Goal: Transaction & Acquisition: Purchase product/service

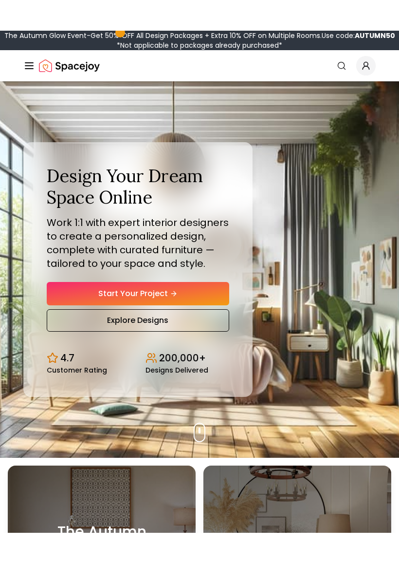
scroll to position [2, 0]
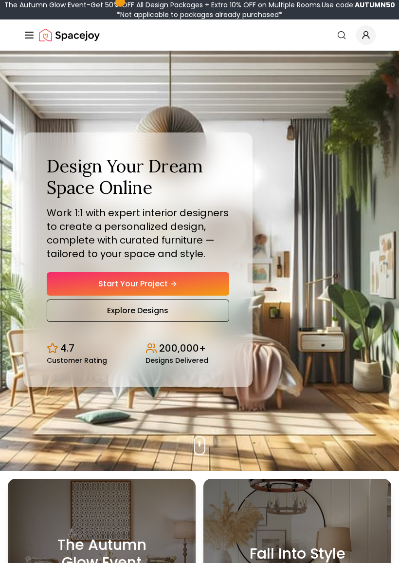
click at [369, 40] on span "Global" at bounding box center [365, 34] width 19 height 19
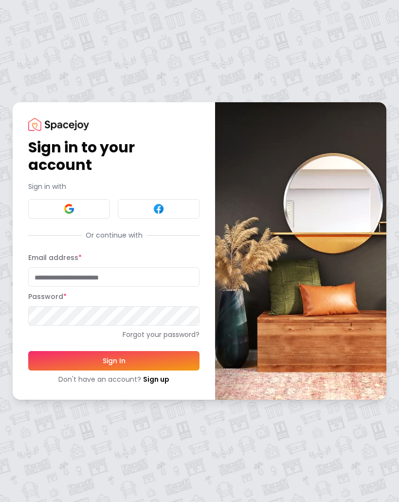
click at [165, 375] on link "Sign up" at bounding box center [156, 379] width 26 height 10
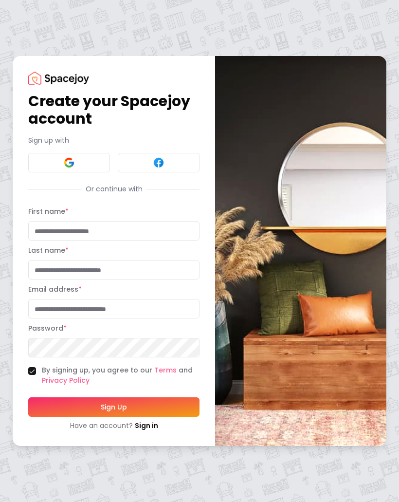
click at [85, 171] on button at bounding box center [69, 162] width 82 height 19
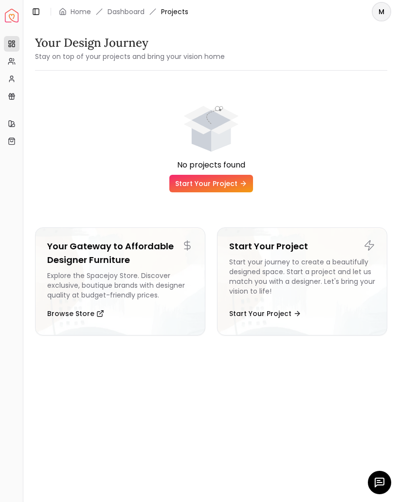
click at [224, 186] on link "Start Your Project" at bounding box center [211, 184] width 84 height 18
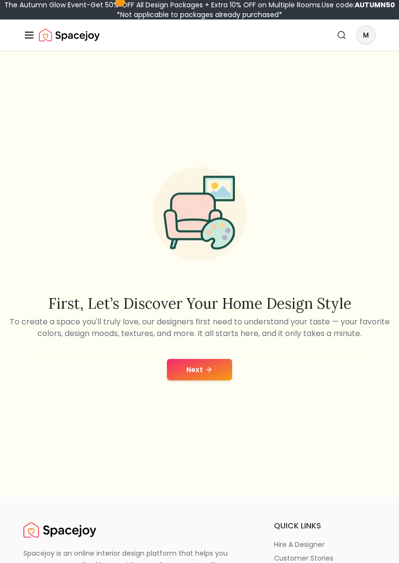
scroll to position [5, 0]
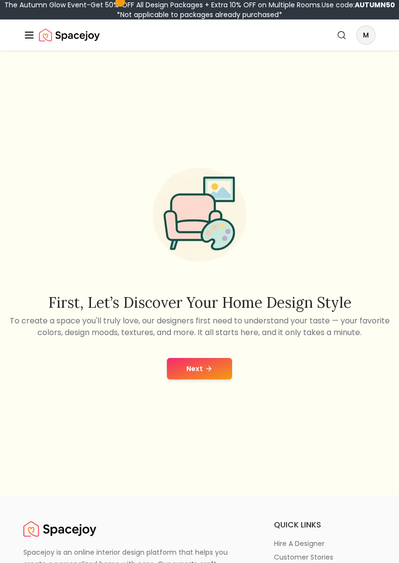
click at [223, 376] on button "Next" at bounding box center [199, 368] width 65 height 21
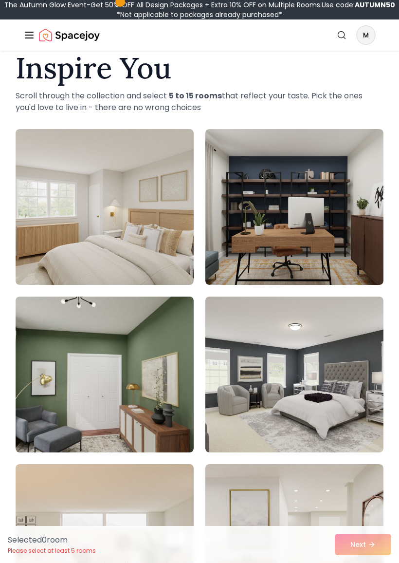
click at [125, 209] on img at bounding box center [105, 207] width 178 height 156
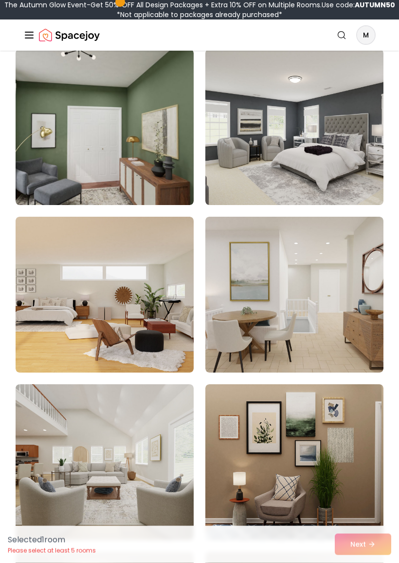
scroll to position [301, 0]
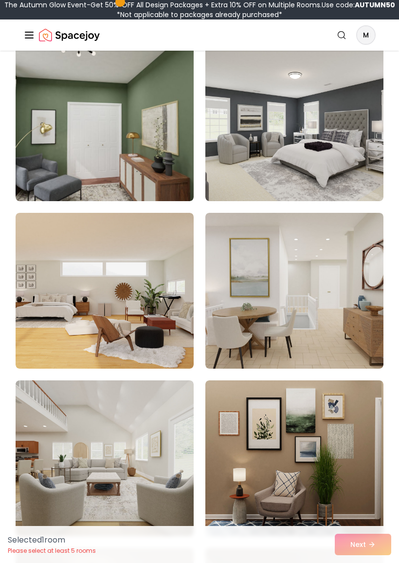
click at [343, 275] on img at bounding box center [294, 291] width 178 height 156
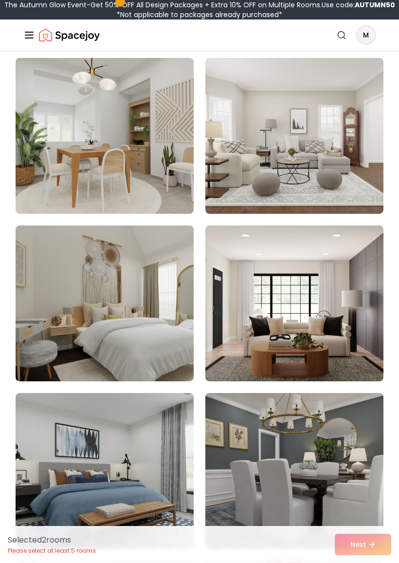
click at [343, 268] on img at bounding box center [294, 303] width 178 height 156
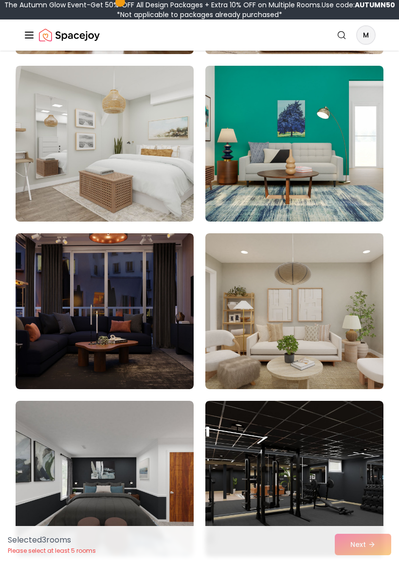
click at [334, 268] on img at bounding box center [294, 311] width 178 height 156
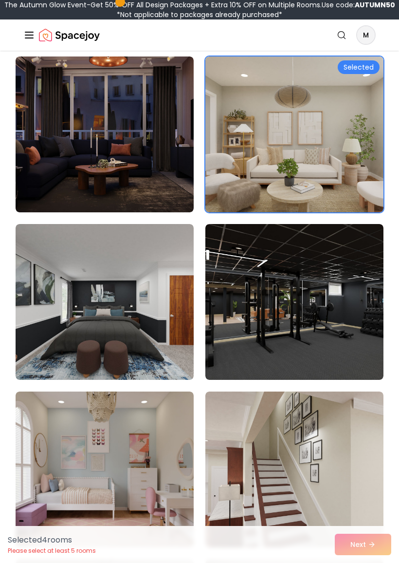
click at [367, 247] on img at bounding box center [294, 302] width 178 height 156
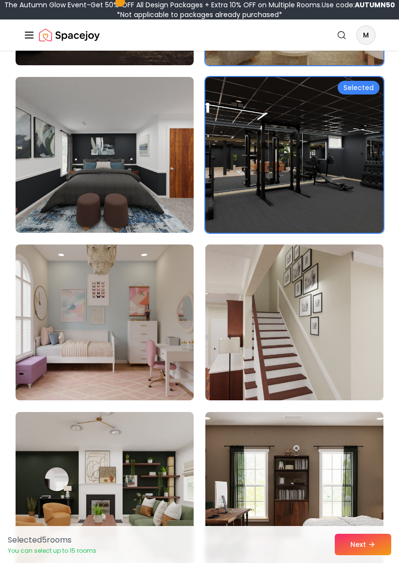
click at [175, 312] on img at bounding box center [105, 322] width 178 height 156
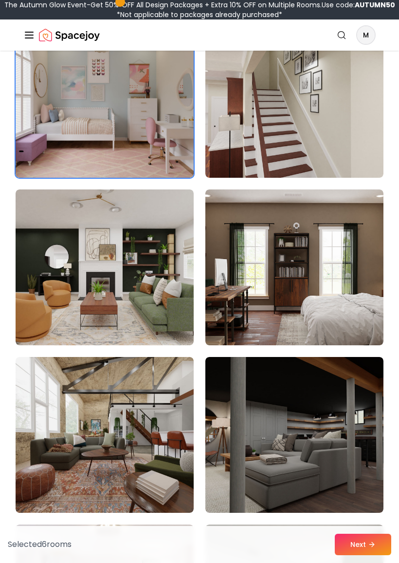
click at [295, 389] on img at bounding box center [294, 435] width 178 height 156
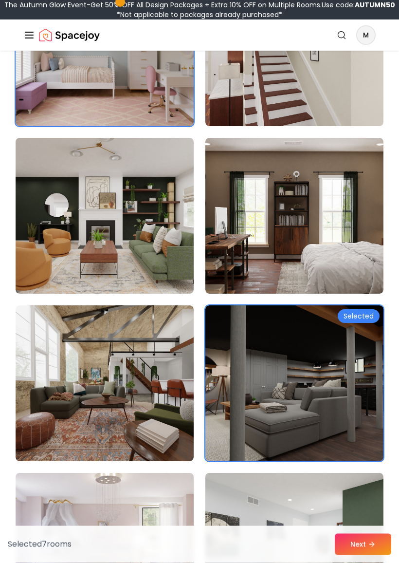
scroll to position [5230, 0]
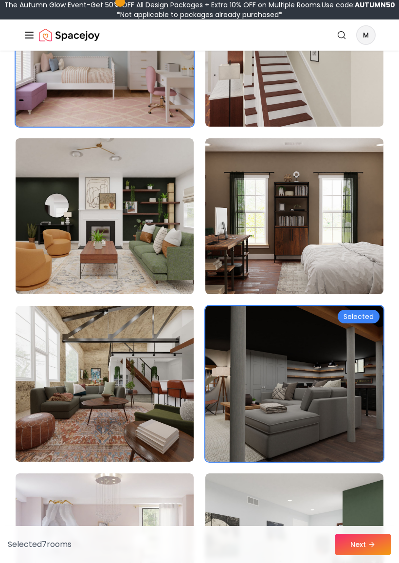
click at [163, 239] on img at bounding box center [105, 216] width 178 height 156
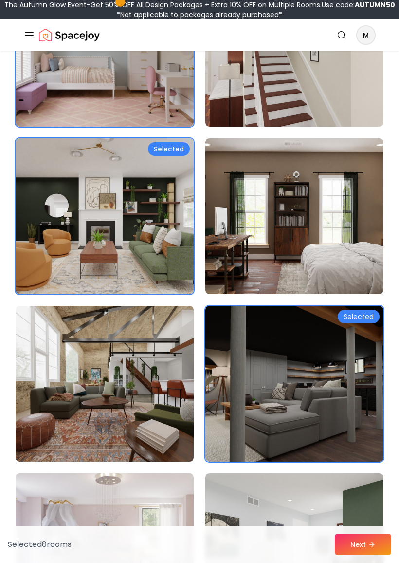
click at [267, 232] on img at bounding box center [294, 216] width 178 height 156
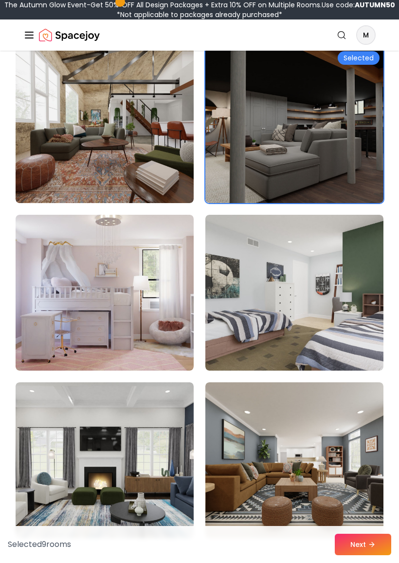
scroll to position [5494, 0]
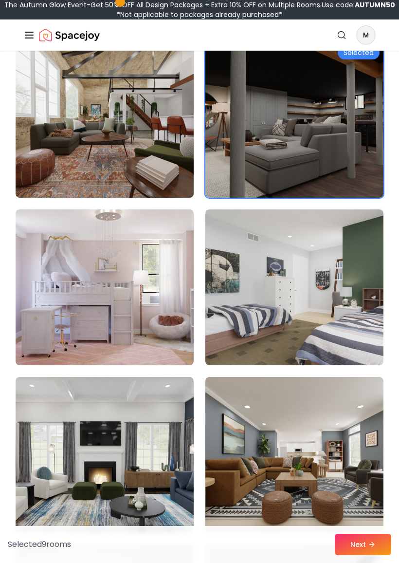
click at [149, 304] on img at bounding box center [105, 287] width 178 height 156
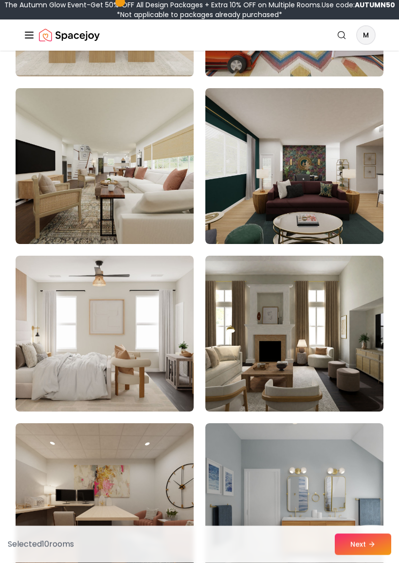
scroll to position [6954, 0]
click at [164, 300] on img at bounding box center [105, 333] width 178 height 156
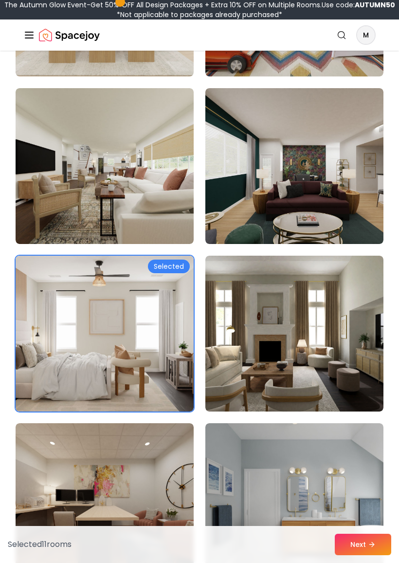
click at [345, 291] on img at bounding box center [294, 333] width 178 height 156
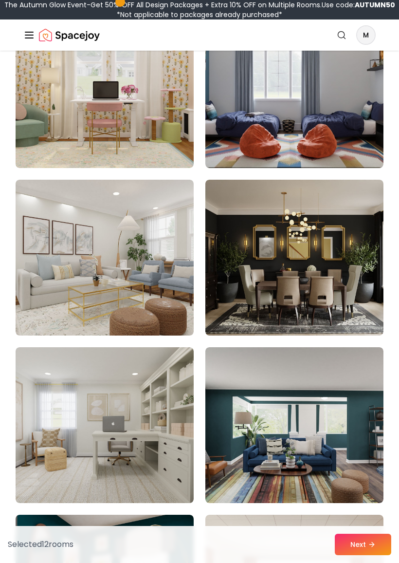
click at [369, 239] on img at bounding box center [294, 258] width 178 height 156
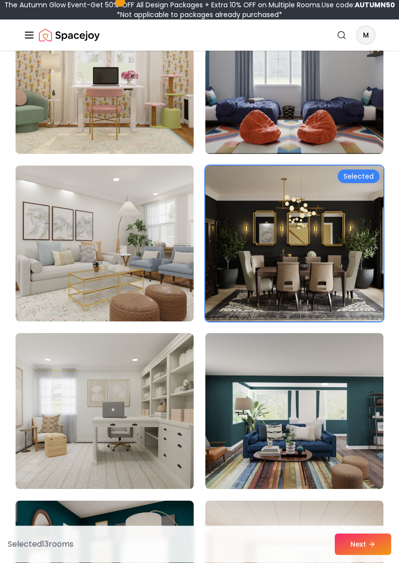
scroll to position [7882, 0]
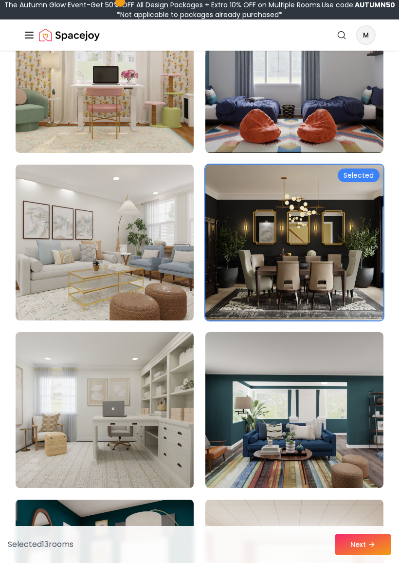
click at [160, 394] on img at bounding box center [105, 410] width 178 height 156
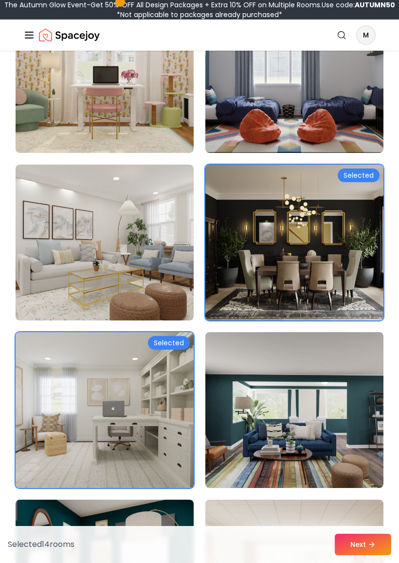
click at [181, 264] on img at bounding box center [105, 242] width 178 height 156
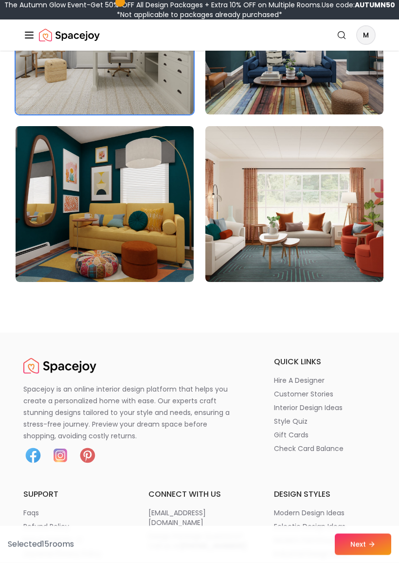
click at [363, 501] on button "Next" at bounding box center [363, 543] width 56 height 21
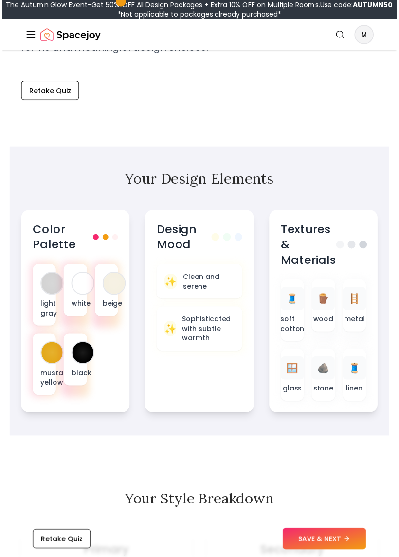
scroll to position [386, 0]
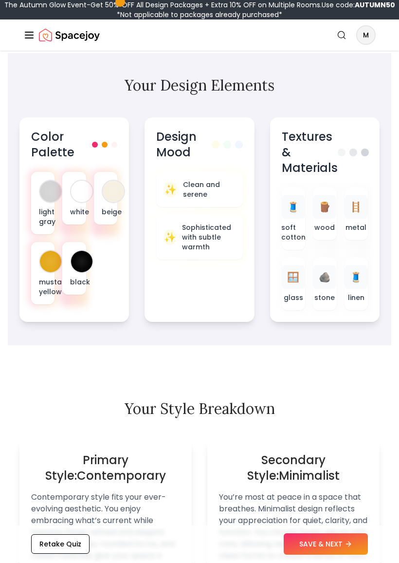
click at [376, 131] on div "Textures & Materials 🧵 soft cotton 🪵 wood 🪜 metal 🪟 glass 🪨 stone 🧵 linen" at bounding box center [324, 220] width 109 height 204
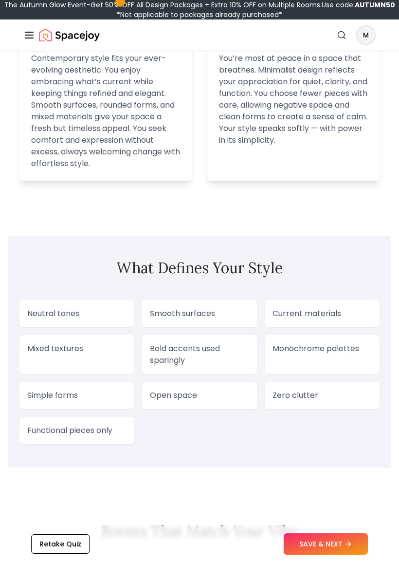
scroll to position [919, 0]
click at [361, 501] on button "SAVE & NEXT" at bounding box center [326, 543] width 84 height 21
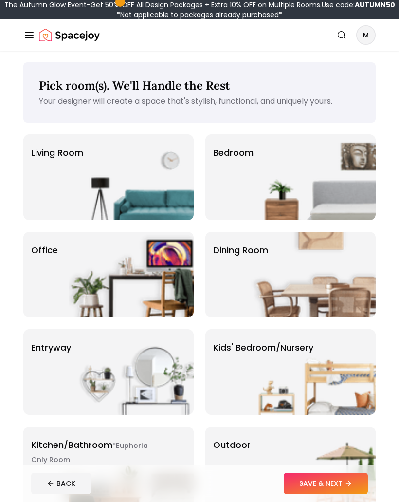
click at [126, 259] on img at bounding box center [131, 275] width 125 height 86
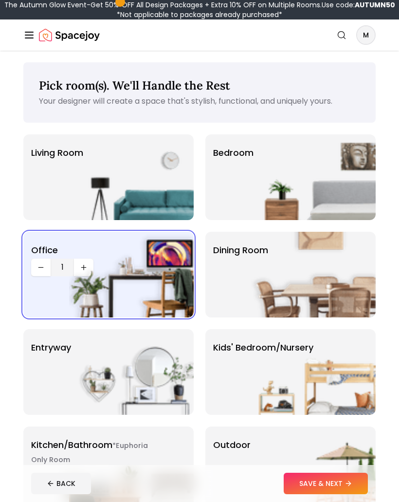
click at [282, 255] on img at bounding box center [313, 275] width 125 height 86
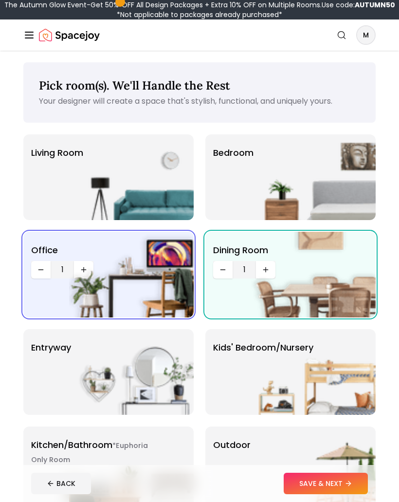
click at [145, 179] on img at bounding box center [131, 177] width 125 height 86
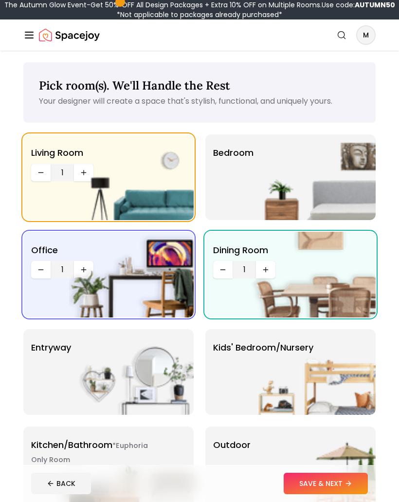
click at [272, 178] on img at bounding box center [313, 177] width 125 height 86
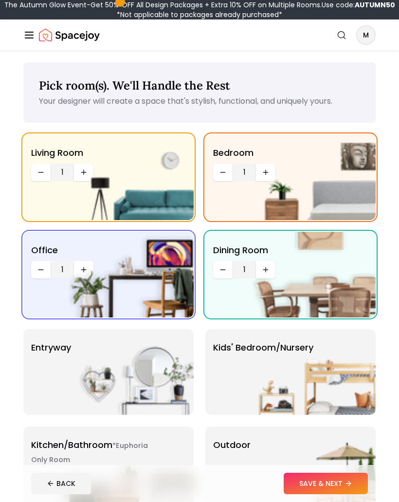
click at [259, 155] on img at bounding box center [313, 177] width 125 height 86
click at [263, 172] on img at bounding box center [313, 177] width 125 height 86
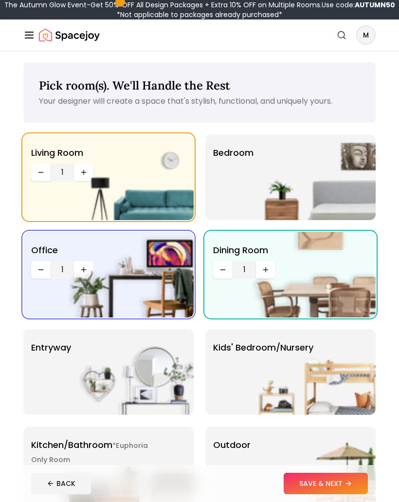
click at [268, 171] on img at bounding box center [313, 177] width 125 height 86
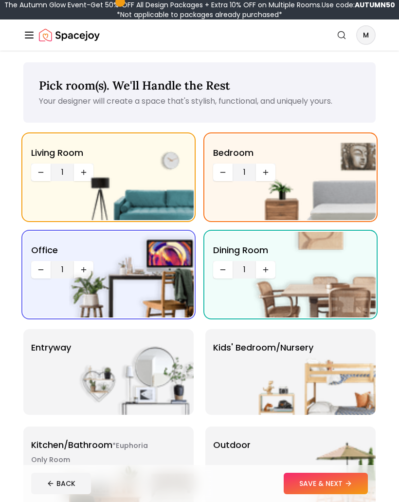
click at [265, 180] on img at bounding box center [313, 177] width 125 height 86
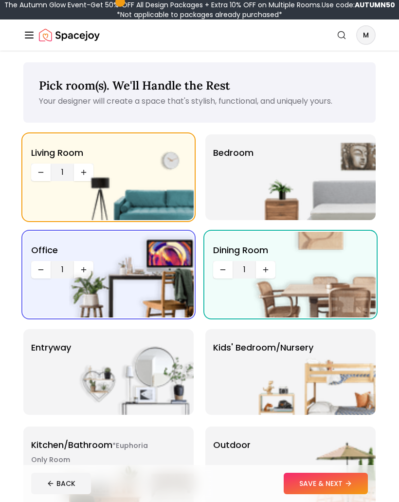
click at [264, 179] on img at bounding box center [313, 177] width 125 height 86
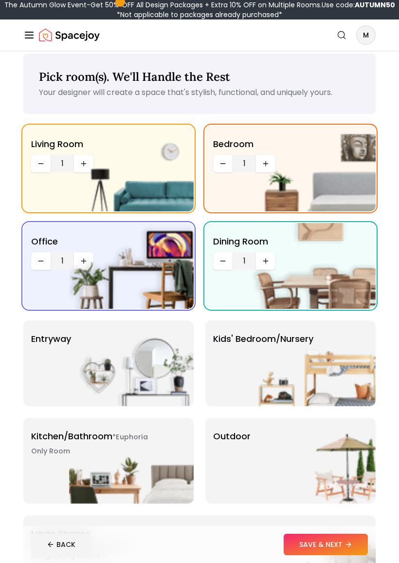
scroll to position [10, 0]
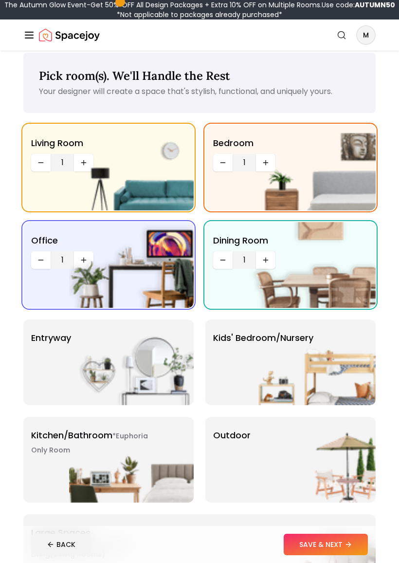
click at [161, 361] on img at bounding box center [131, 362] width 125 height 86
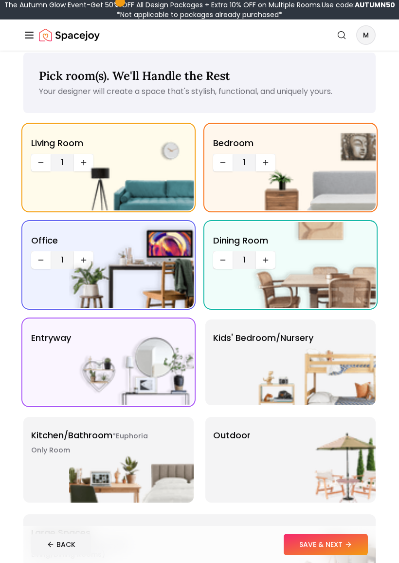
click at [327, 366] on img at bounding box center [313, 362] width 125 height 86
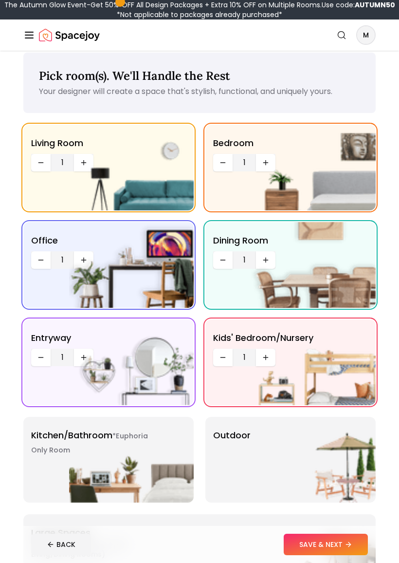
click at [171, 481] on img at bounding box center [131, 460] width 125 height 86
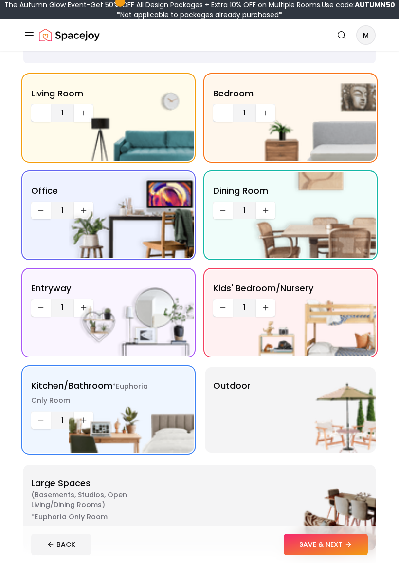
scroll to position [69, 0]
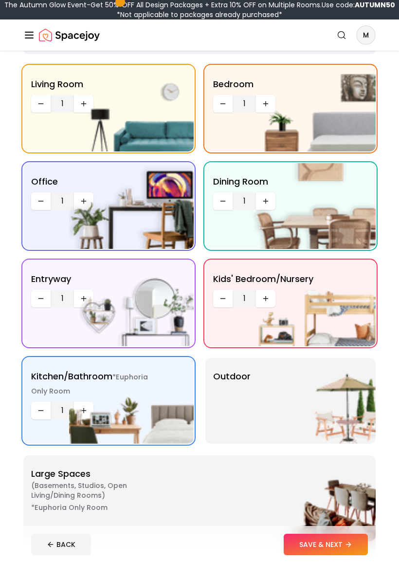
click at [357, 387] on img at bounding box center [313, 401] width 125 height 86
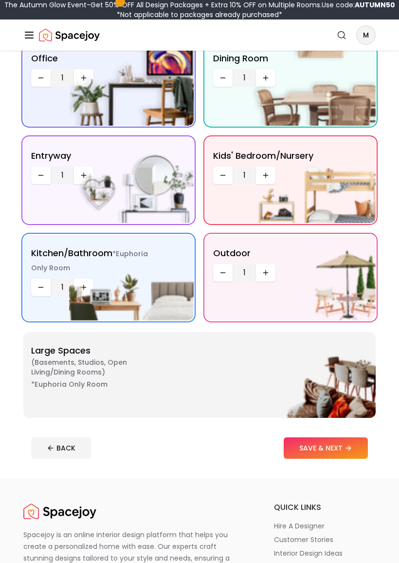
scroll to position [195, 0]
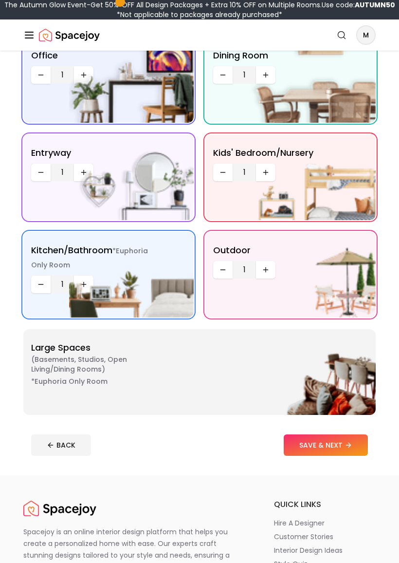
click at [351, 454] on button "SAVE & NEXT" at bounding box center [326, 444] width 84 height 21
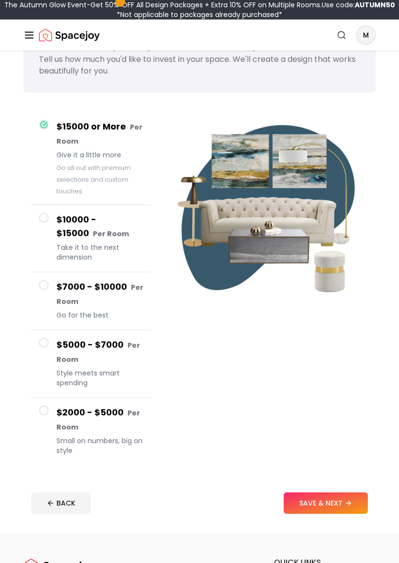
scroll to position [42, 0]
click at [357, 495] on button "SAVE & NEXT" at bounding box center [326, 502] width 84 height 21
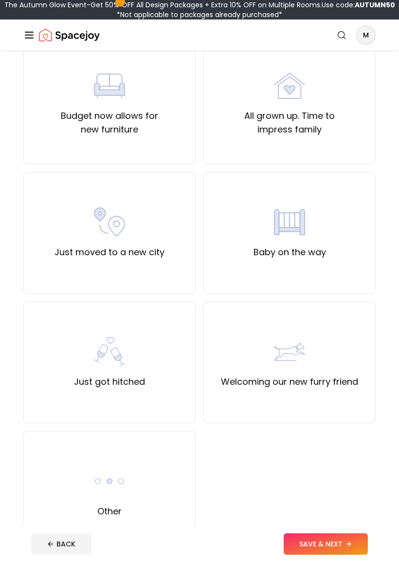
scroll to position [363, 0]
click at [155, 488] on div "Other" at bounding box center [109, 492] width 172 height 122
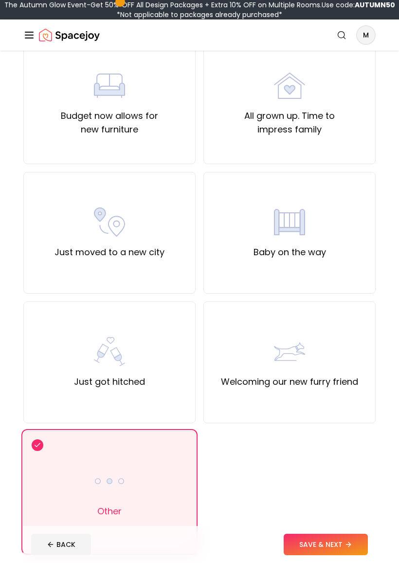
click at [355, 501] on button "SAVE & NEXT" at bounding box center [326, 543] width 84 height 21
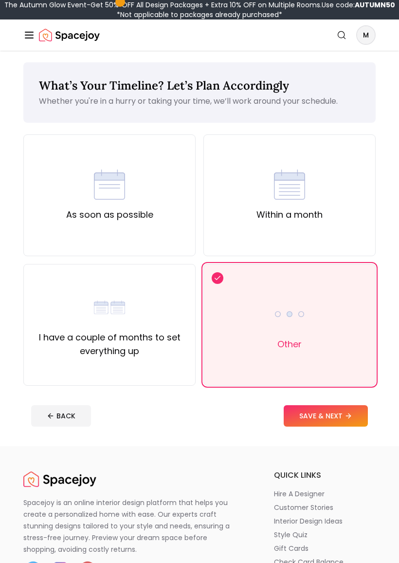
click at [352, 422] on button "SAVE & NEXT" at bounding box center [326, 415] width 84 height 21
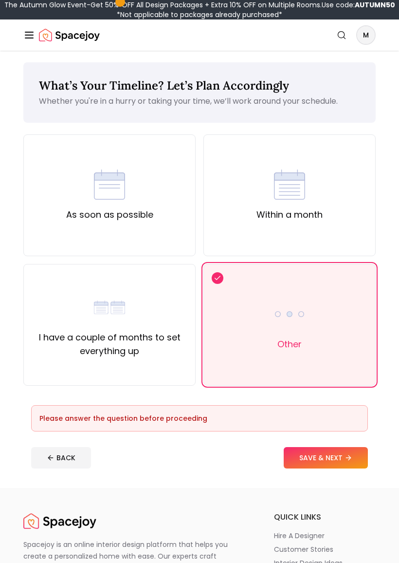
click at [302, 322] on img at bounding box center [289, 313] width 31 height 31
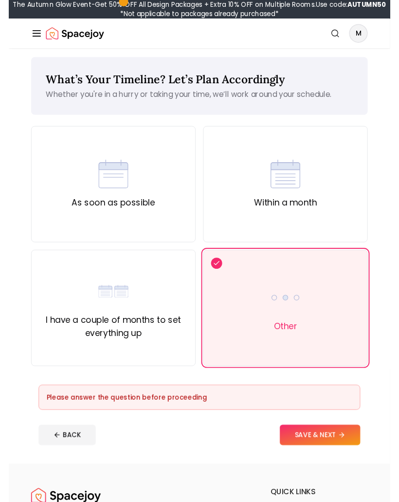
scroll to position [13, 0]
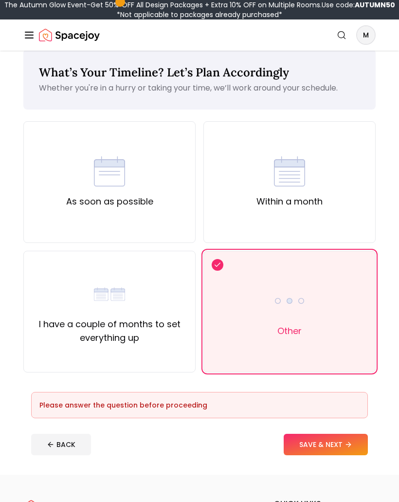
click at [352, 442] on icon at bounding box center [349, 444] width 8 height 8
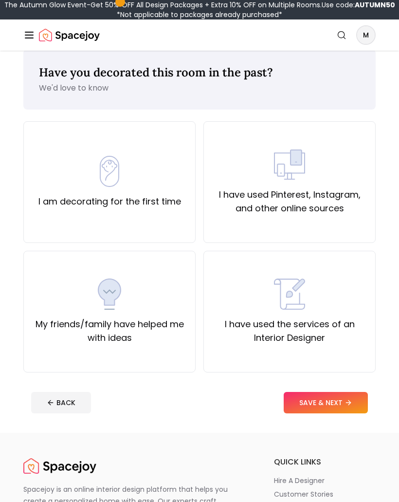
click at [348, 238] on div "I have used Pinterest, Instagram, and other online sources" at bounding box center [289, 182] width 172 height 122
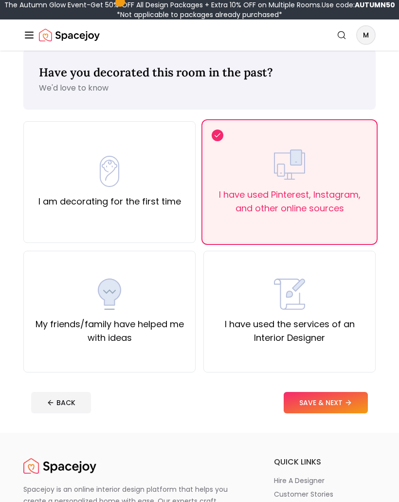
click at [360, 403] on button "SAVE & NEXT" at bounding box center [326, 402] width 84 height 21
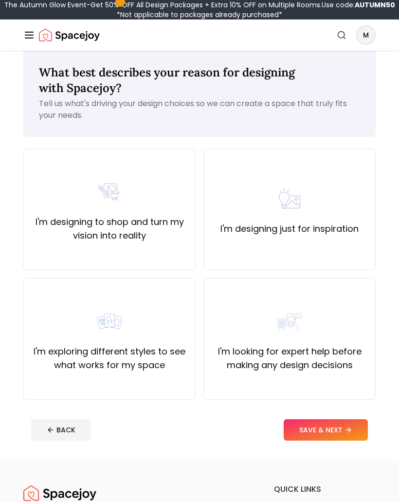
click at [349, 250] on div "I'm designing just for inspiration" at bounding box center [289, 209] width 172 height 122
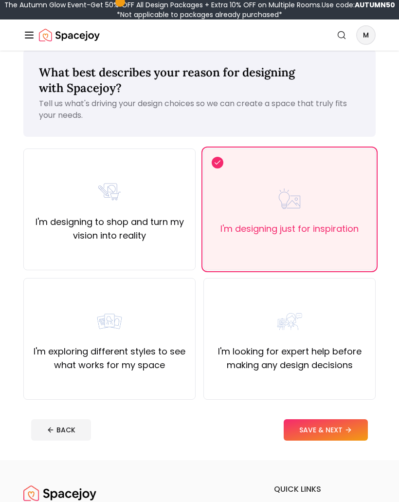
click at [366, 438] on button "SAVE & NEXT" at bounding box center [326, 429] width 84 height 21
